Goal: Find specific page/section: Find specific page/section

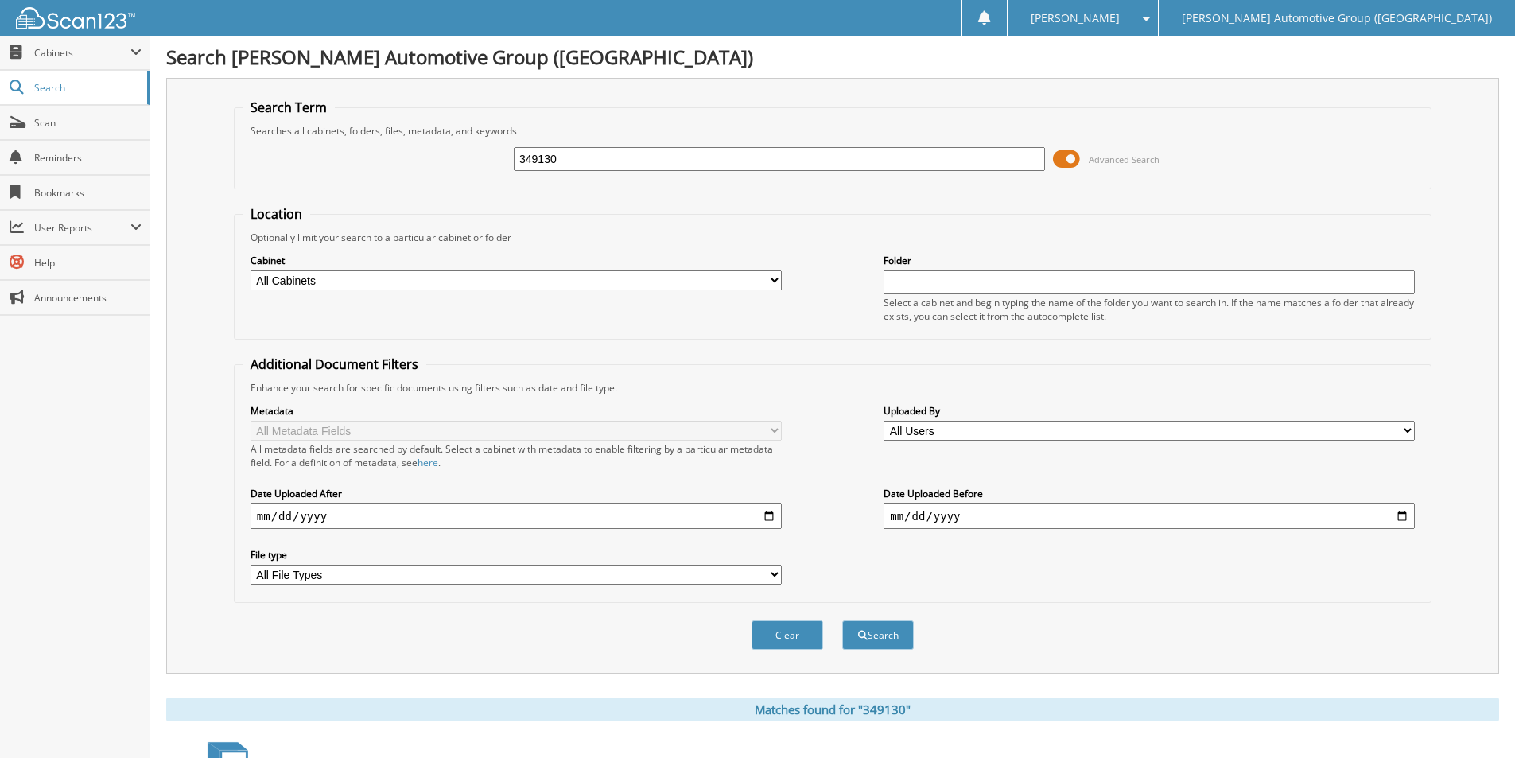
drag, startPoint x: 588, startPoint y: 156, endPoint x: 308, endPoint y: 142, distance: 279.4
click at [308, 142] on div "349130 Advanced Search" at bounding box center [832, 159] width 1180 height 43
type input "350026"
click at [842, 620] on button "Search" at bounding box center [878, 634] width 72 height 29
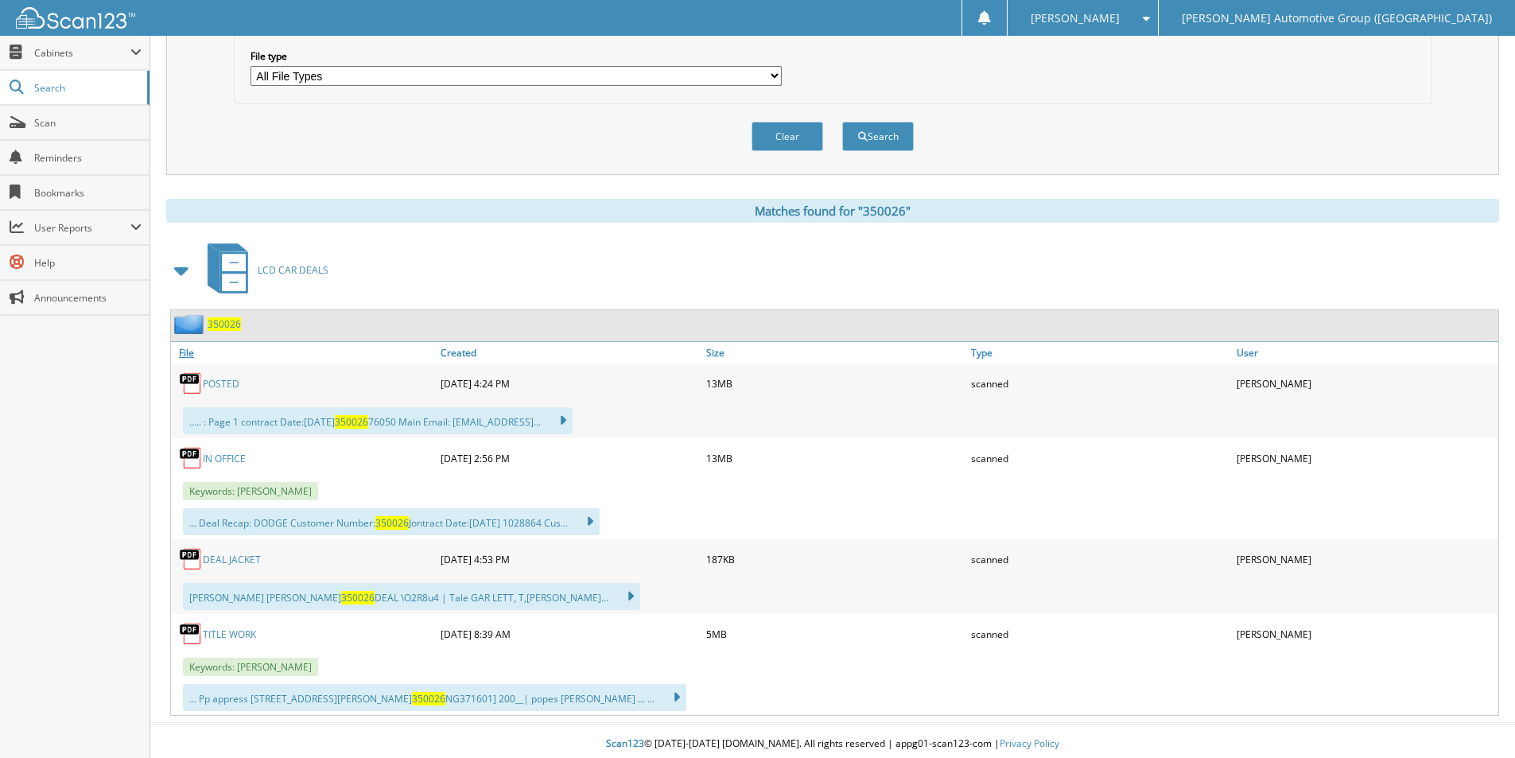
scroll to position [505, 0]
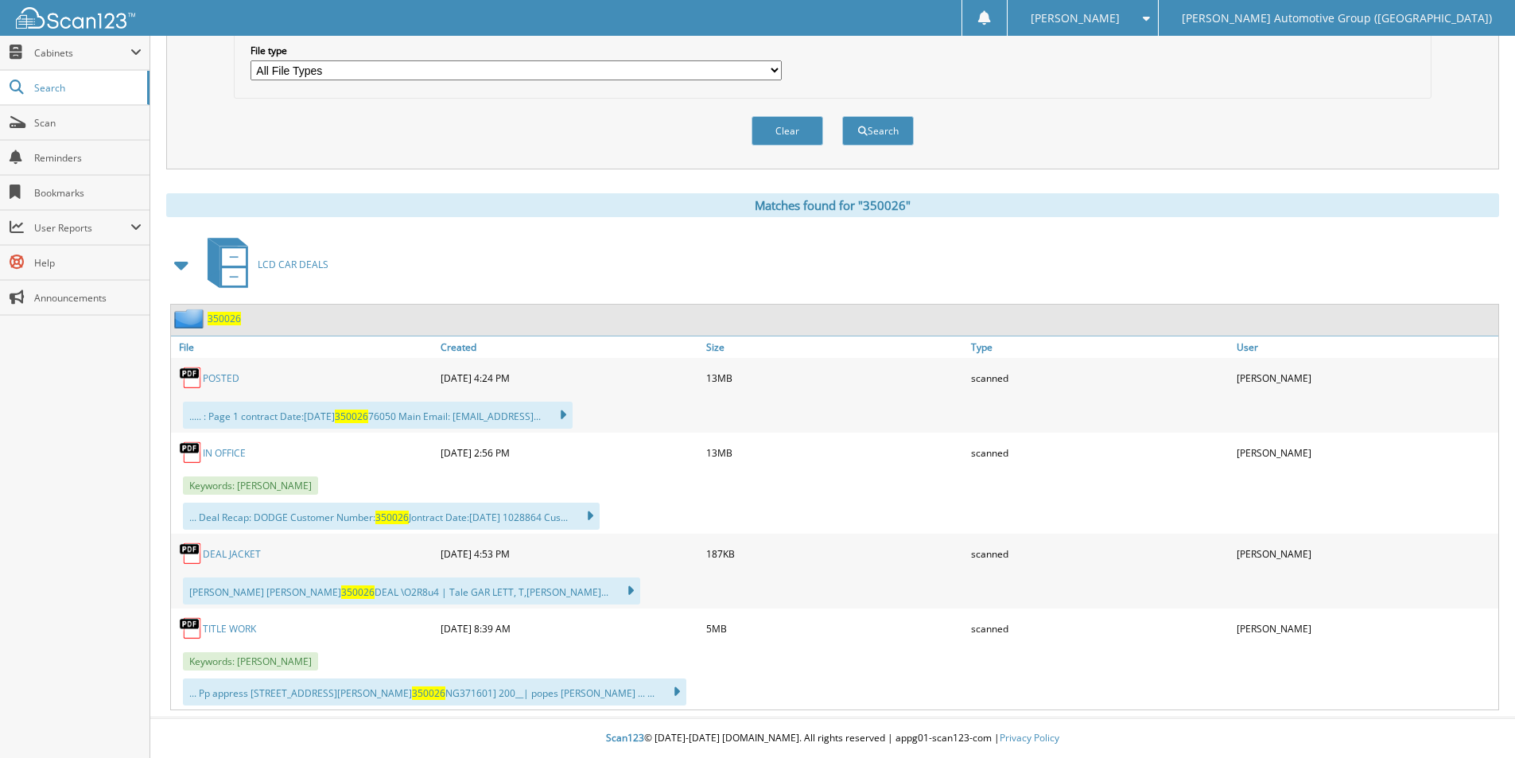
click at [218, 320] on span "350026" at bounding box center [224, 319] width 33 height 14
